Goal: Feedback & Contribution: Leave review/rating

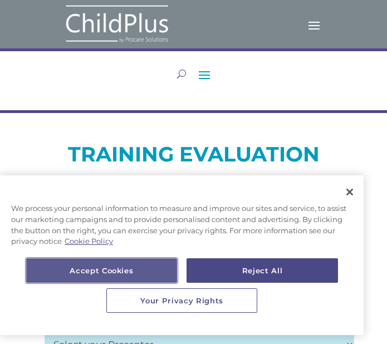
click at [139, 273] on button "Accept Cookies" at bounding box center [101, 270] width 151 height 25
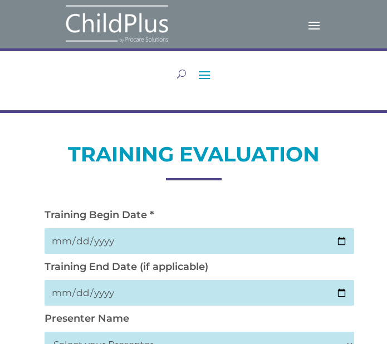
click at [341, 242] on input "date" at bounding box center [200, 241] width 310 height 26
type input "[DATE]"
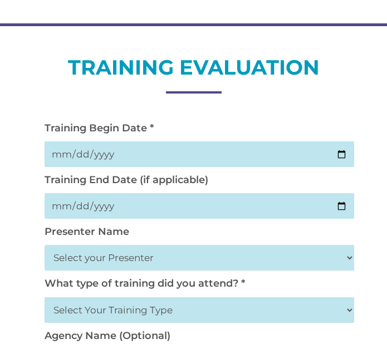
scroll to position [89, 0]
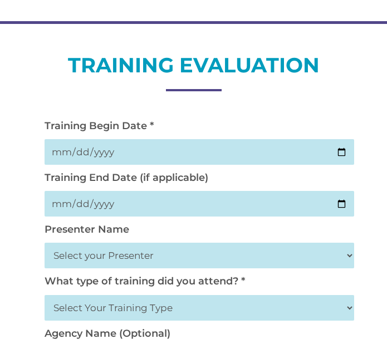
click at [344, 207] on input "date" at bounding box center [200, 204] width 310 height 26
drag, startPoint x: 212, startPoint y: 244, endPoint x: 213, endPoint y: 251, distance: 7.3
click at [212, 244] on select "Select your Presenter [PERSON_NAME] [PERSON_NAME] [PERSON_NAME] [PERSON_NAME] […" at bounding box center [200, 256] width 310 height 26
select select "[PERSON_NAME]"
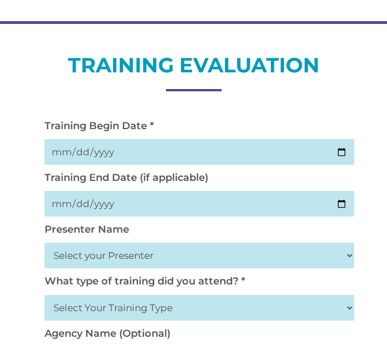
click at [45, 243] on select "Select your Presenter [PERSON_NAME] [PERSON_NAME] [PERSON_NAME] [PERSON_NAME] […" at bounding box center [200, 256] width 310 height 26
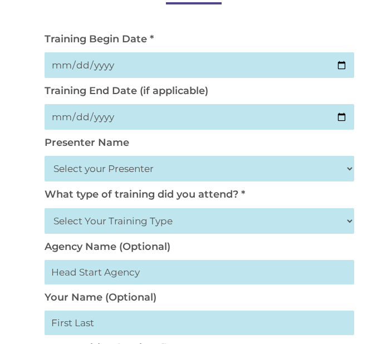
scroll to position [178, 0]
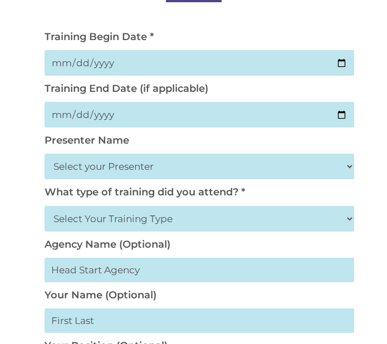
click at [138, 226] on select "Select Your Training Type On-site (at your agency) Virtual Visit Live Group Web…" at bounding box center [200, 219] width 310 height 26
select select "Virtual Visit"
click at [45, 206] on select "Select Your Training Type On-site (at your agency) Virtual Visit Live Group Web…" at bounding box center [200, 219] width 310 height 26
click at [131, 272] on input "text" at bounding box center [200, 270] width 310 height 25
type input "Community Services for Children"
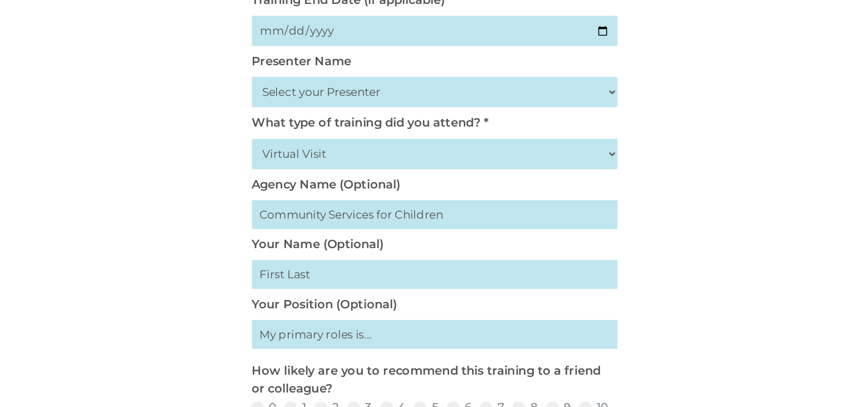
scroll to position [267, 0]
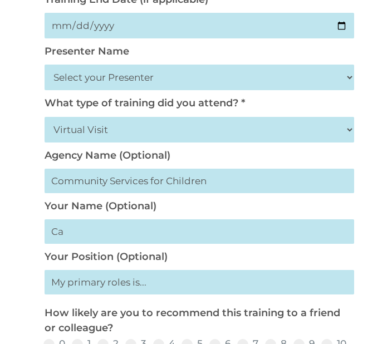
type input "C"
click at [175, 285] on input "text" at bounding box center [200, 282] width 310 height 25
type input "Family Engagement Manager"
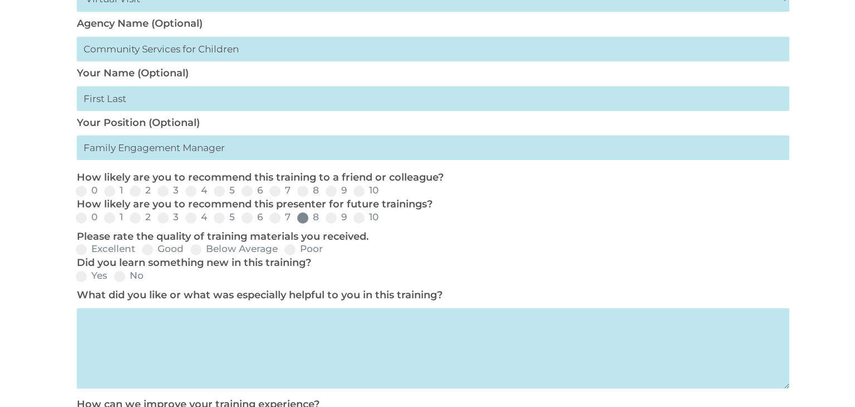
scroll to position [403, 0]
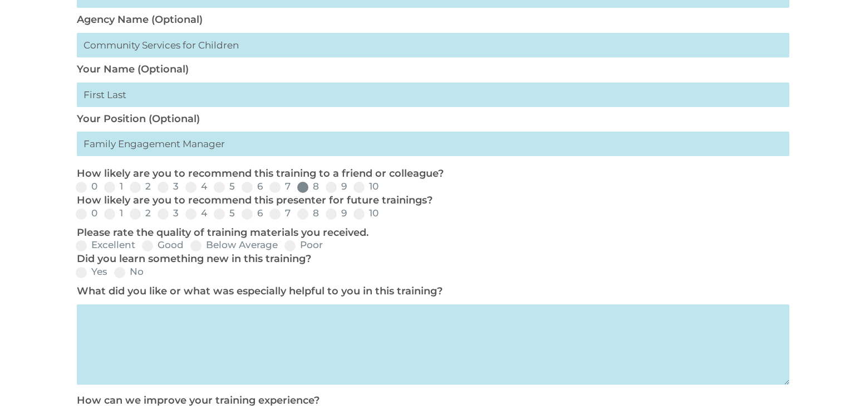
click at [307, 187] on span at bounding box center [302, 187] width 11 height 11
click at [325, 187] on input "8" at bounding box center [328, 190] width 7 height 7
radio input "true"
drag, startPoint x: 331, startPoint y: 187, endPoint x: 337, endPoint y: 210, distance: 24.3
click at [331, 187] on span at bounding box center [331, 187] width 11 height 11
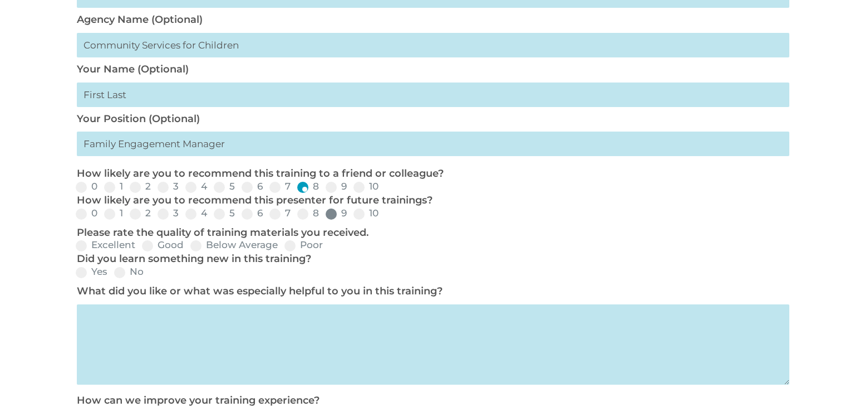
click at [352, 187] on input "9" at bounding box center [355, 190] width 7 height 7
radio input "true"
click at [336, 217] on span at bounding box center [331, 213] width 11 height 11
click at [352, 217] on input "9" at bounding box center [355, 217] width 7 height 7
radio input "true"
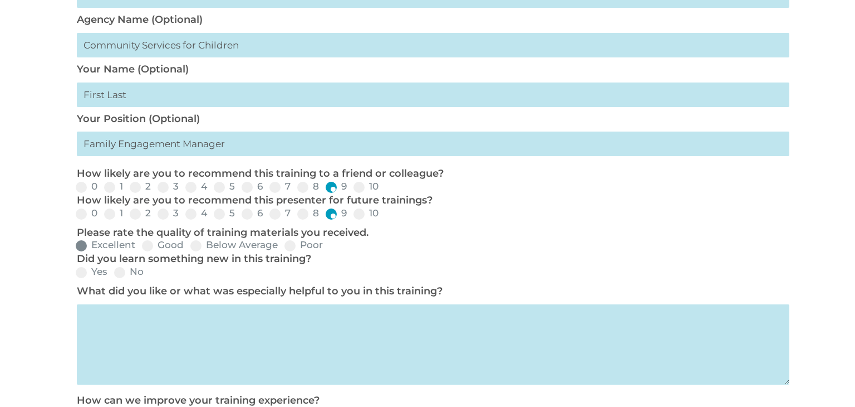
click at [125, 247] on label "Excellent" at bounding box center [106, 244] width 60 height 9
click at [141, 247] on input "Excellent" at bounding box center [144, 249] width 7 height 7
radio input "true"
click at [89, 273] on label "Yes" at bounding box center [92, 271] width 32 height 9
click at [113, 273] on input "Yes" at bounding box center [116, 275] width 7 height 7
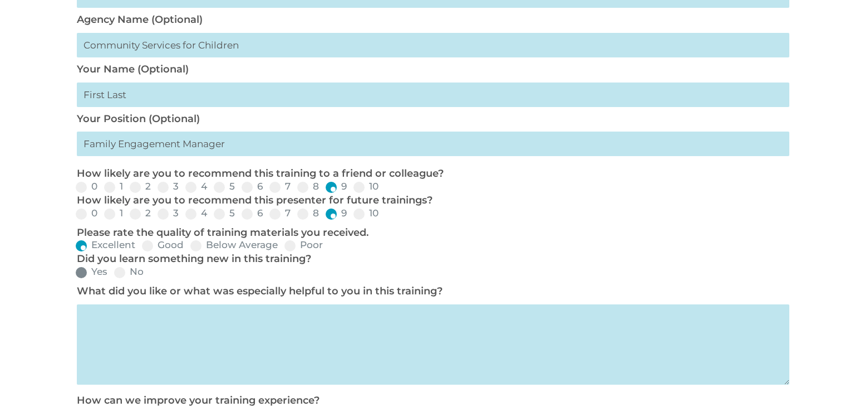
radio input "true"
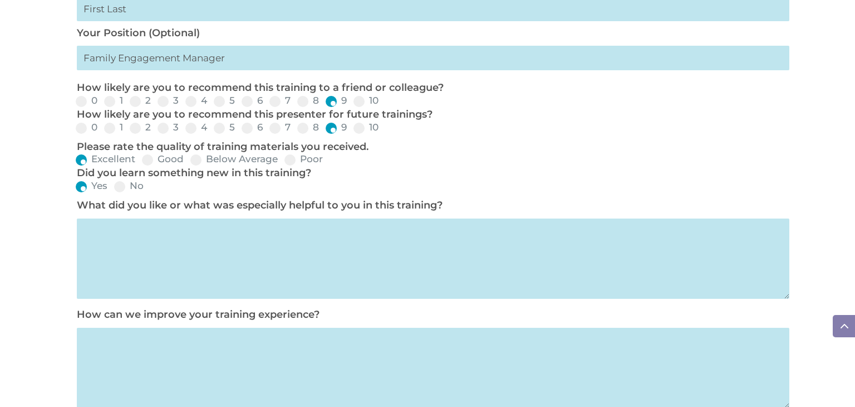
scroll to position [492, 0]
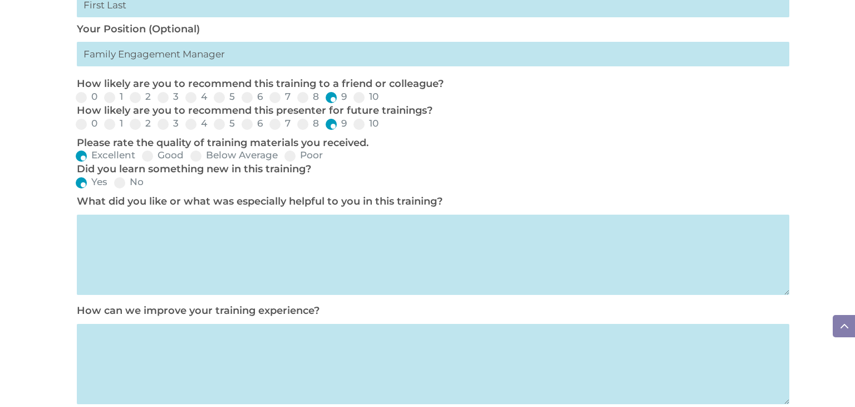
click at [194, 244] on textarea at bounding box center [433, 254] width 713 height 80
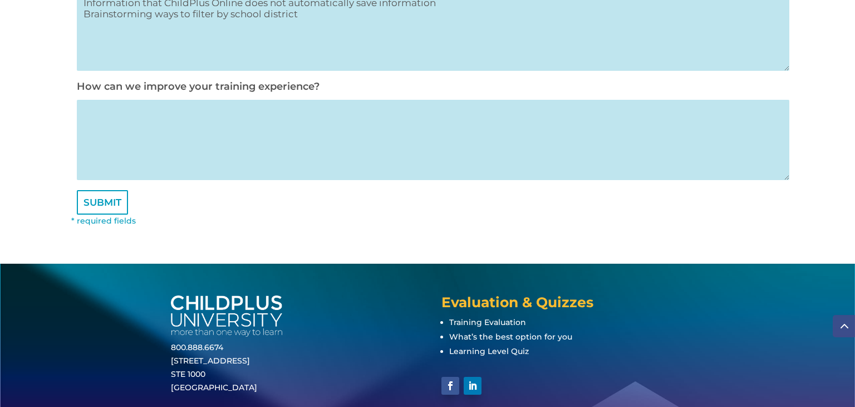
scroll to position [717, 0]
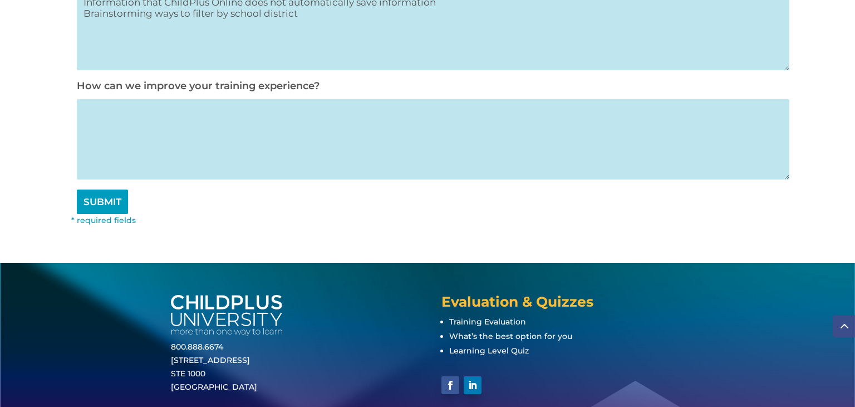
type textarea "Information that ChildPlus Online does not automatically save information Brain…"
click at [105, 212] on input "SUBMIT" at bounding box center [102, 201] width 51 height 25
click at [94, 208] on input "SUBMIT" at bounding box center [102, 201] width 51 height 25
